Goal: Task Accomplishment & Management: Use online tool/utility

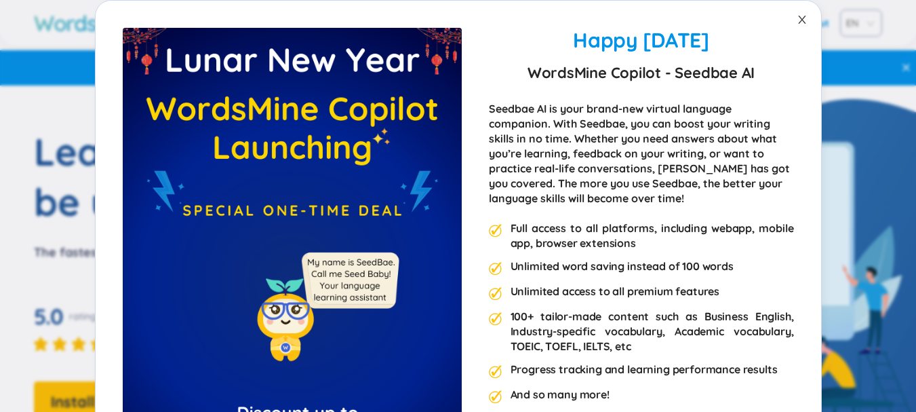
click at [797, 22] on icon "close" at bounding box center [802, 19] width 11 height 11
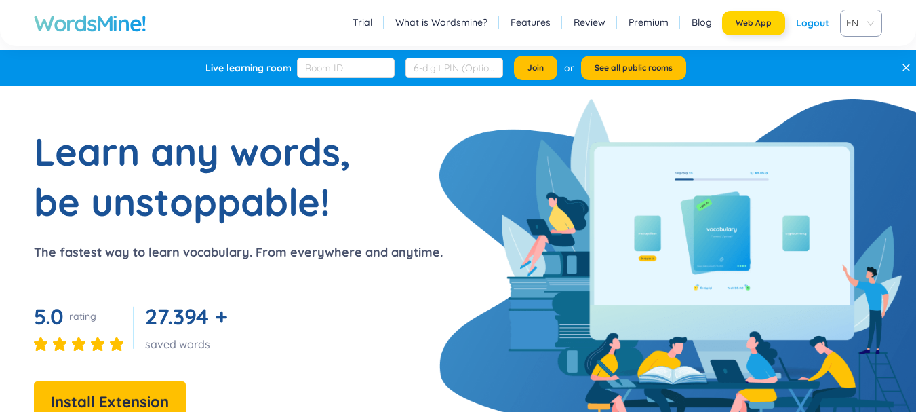
click at [773, 22] on button "Web App" at bounding box center [753, 23] width 63 height 24
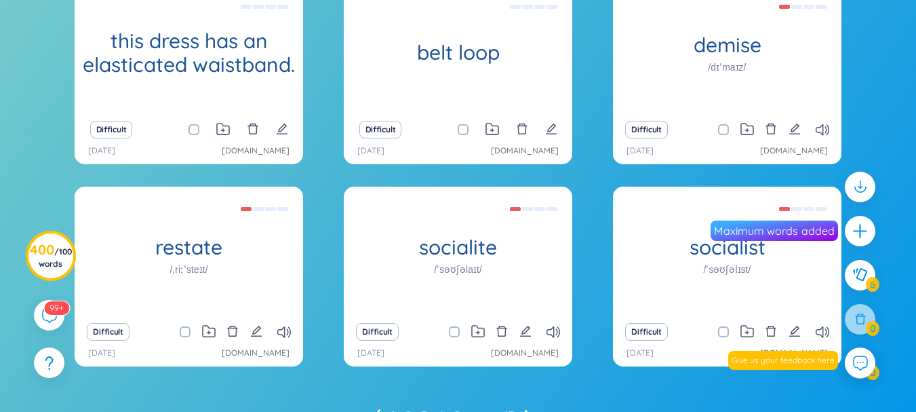
scroll to position [262, 0]
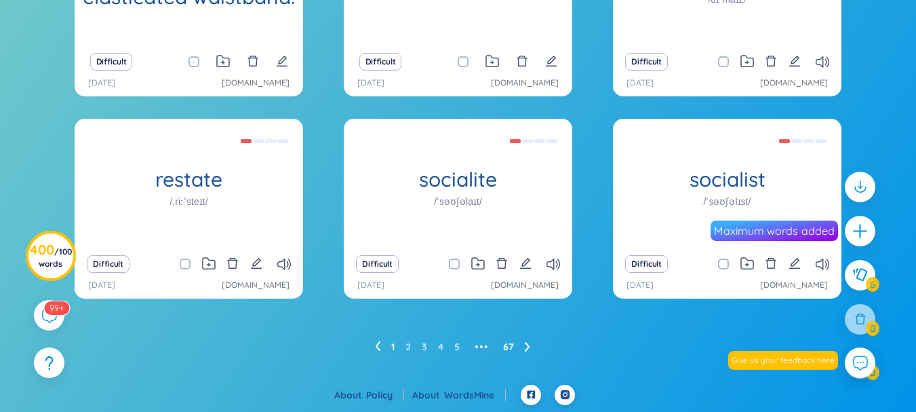
click at [506, 345] on link "67" at bounding box center [508, 346] width 11 height 20
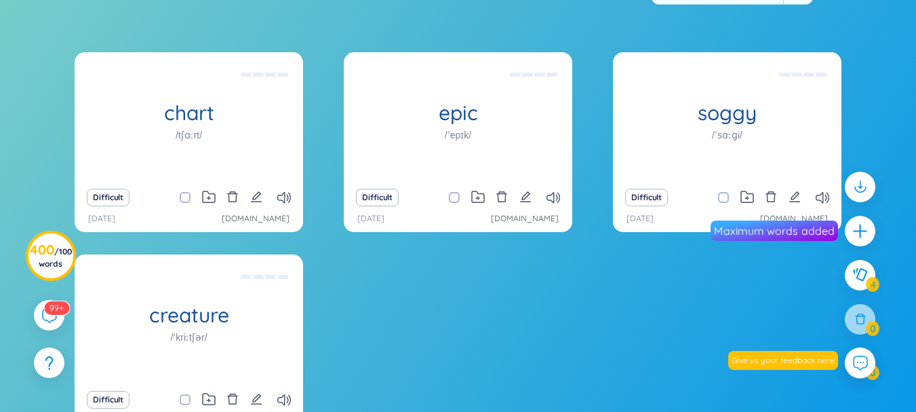
scroll to position [194, 0]
